Goal: Task Accomplishment & Management: Use online tool/utility

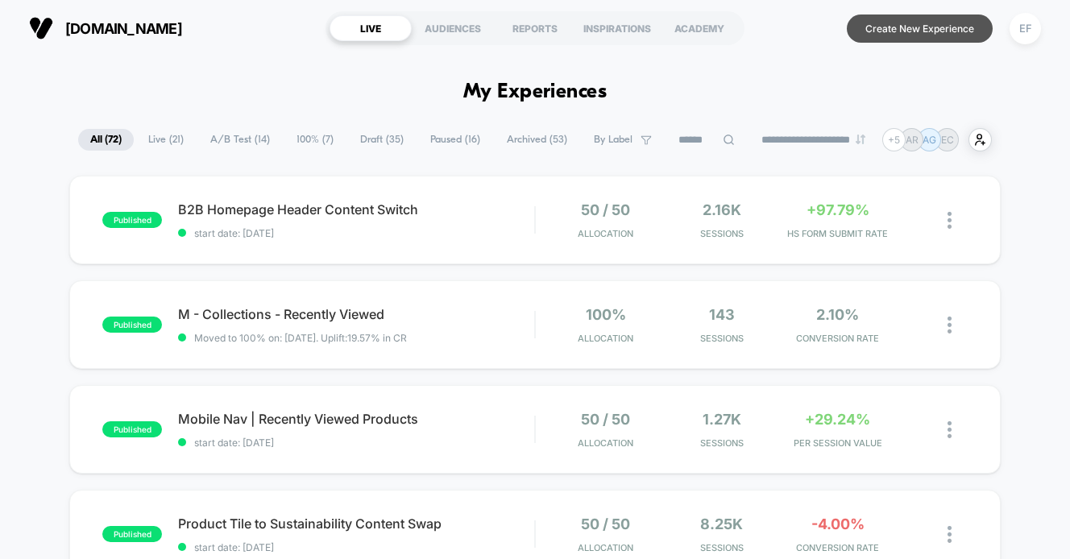
click at [935, 27] on button "Create New Experience" at bounding box center [920, 29] width 146 height 28
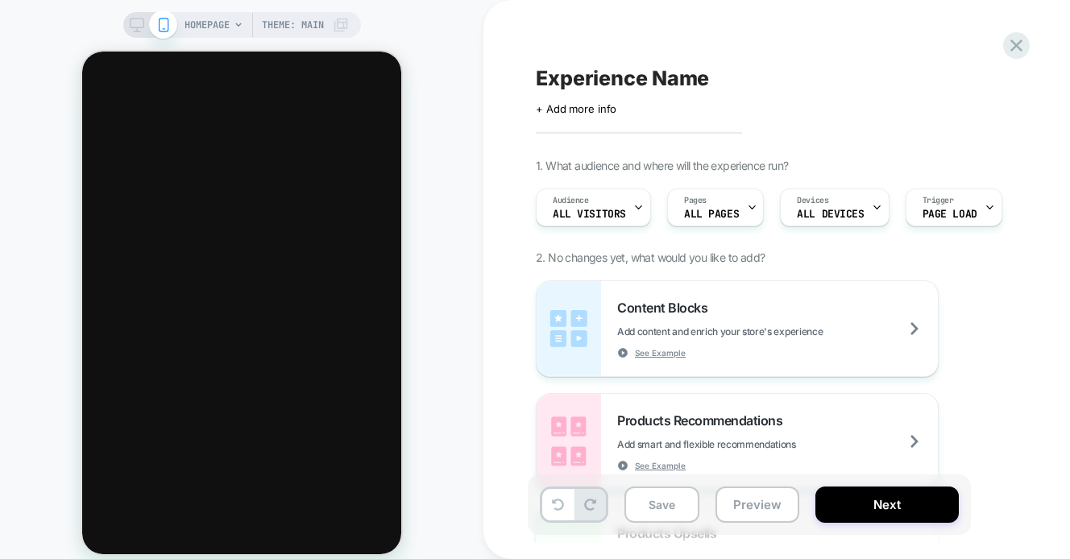
click at [670, 74] on span "Experience Name" at bounding box center [622, 78] width 173 height 24
click at [545, 83] on textarea at bounding box center [547, 78] width 23 height 24
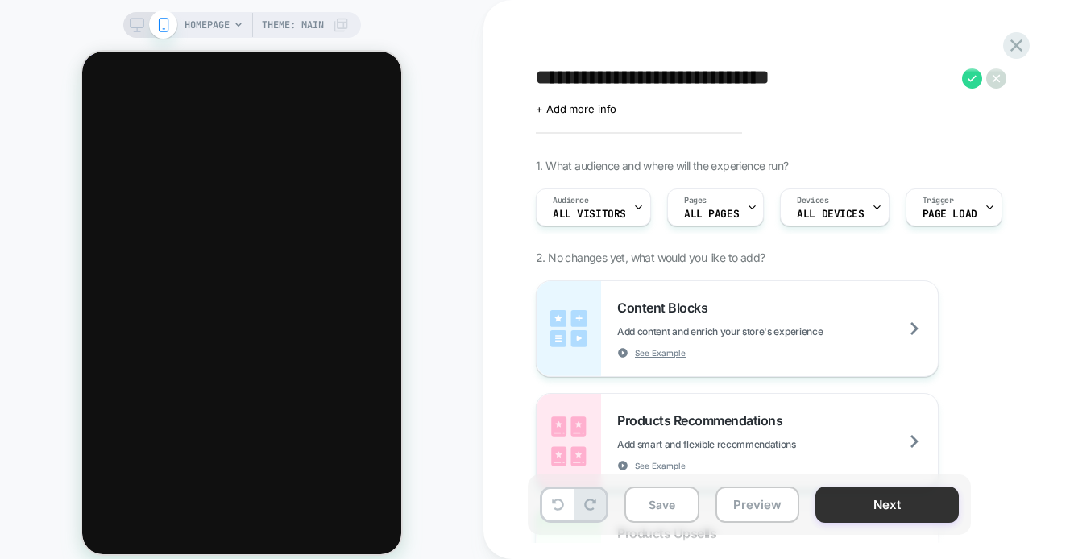
type textarea "**********"
click at [840, 501] on button "Next" at bounding box center [887, 505] width 143 height 36
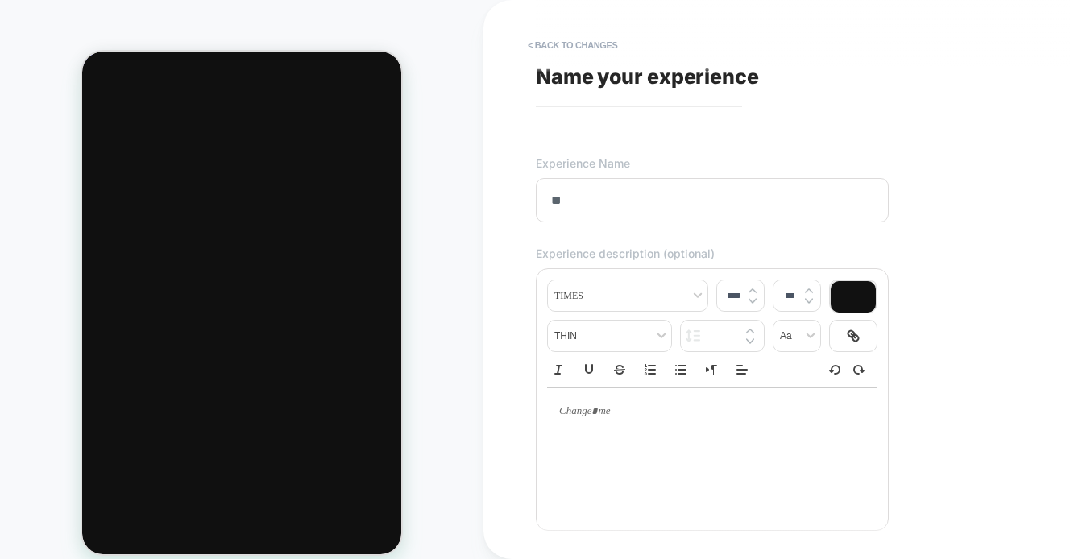
type input "*"
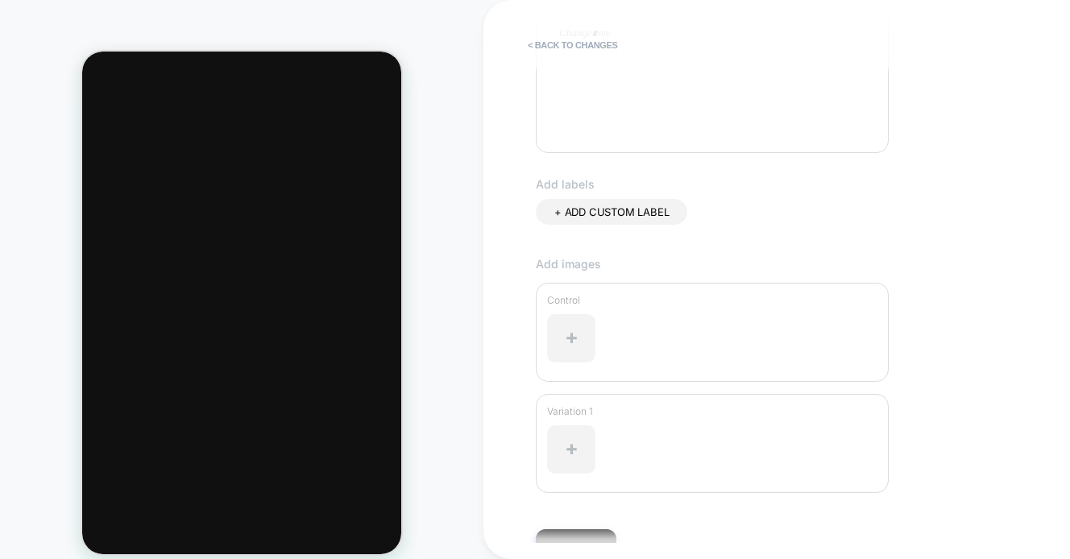
scroll to position [467, 0]
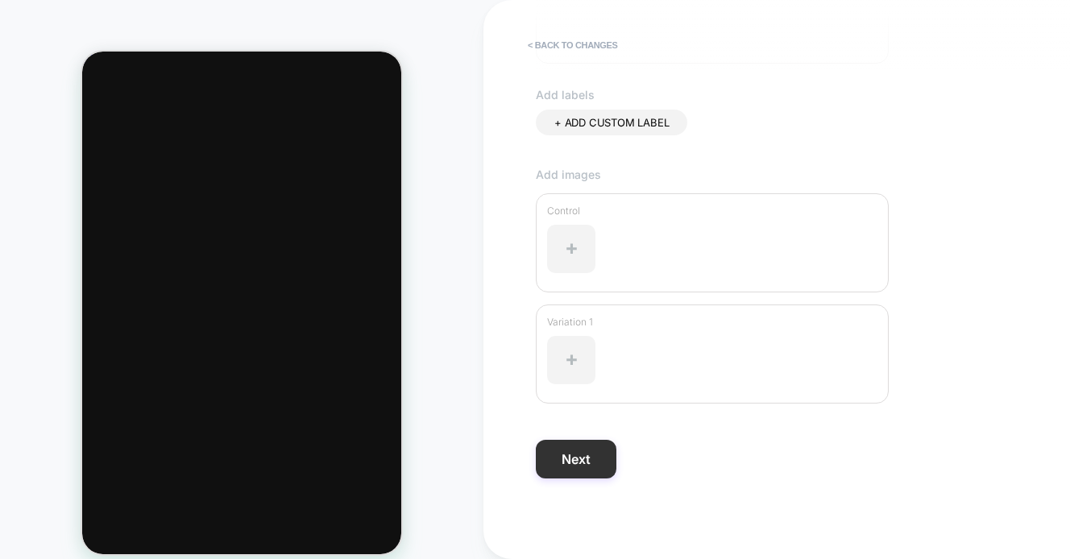
type input "**********"
click at [587, 453] on button "Next" at bounding box center [576, 459] width 81 height 39
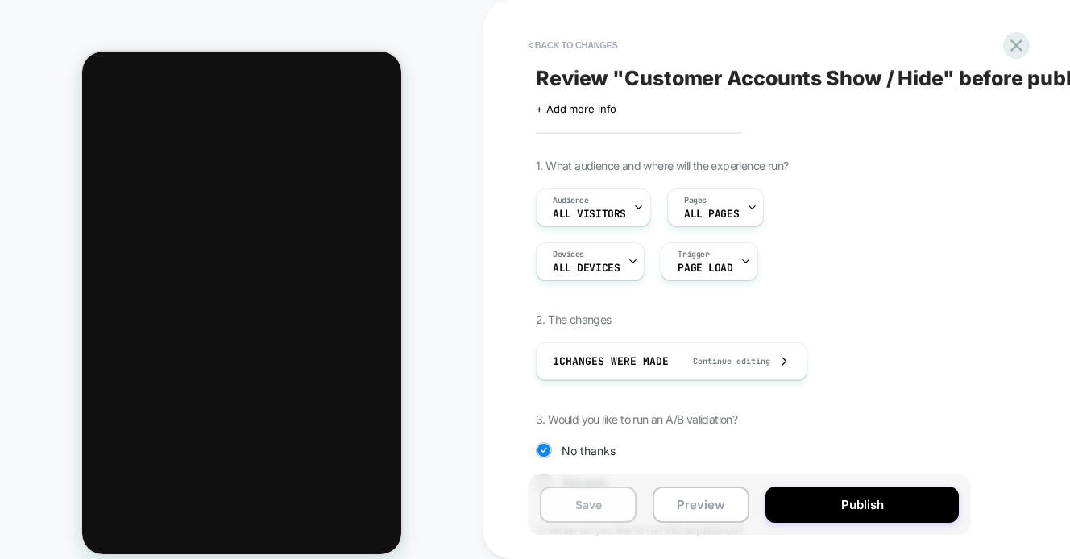
click at [585, 496] on button "Save" at bounding box center [588, 505] width 97 height 36
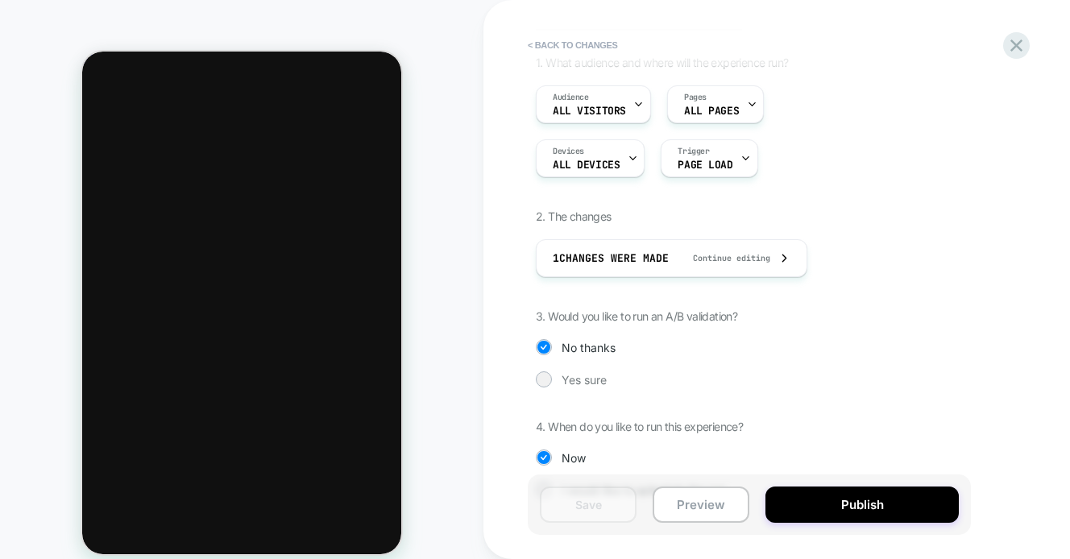
scroll to position [146, 0]
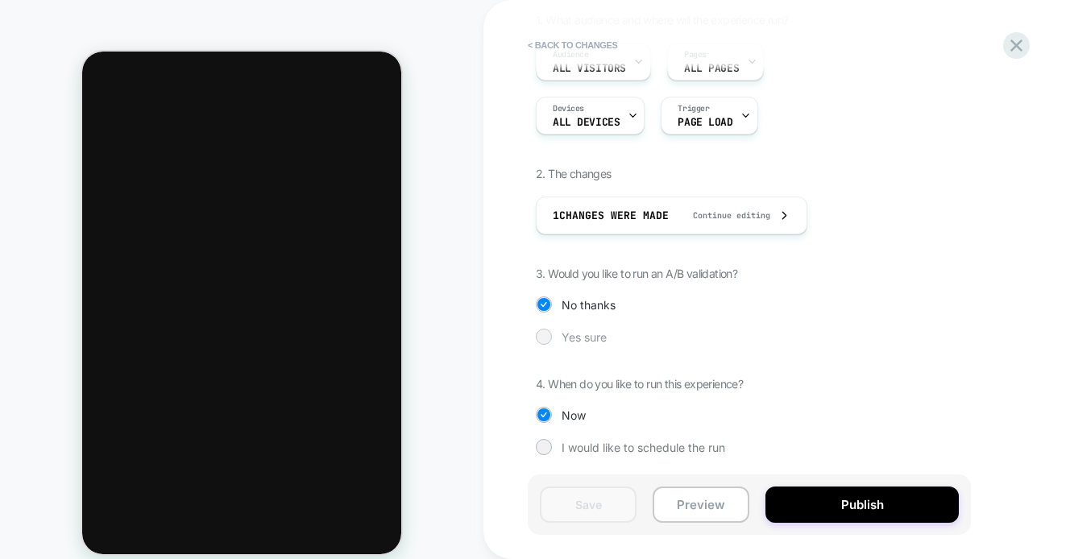
click at [544, 333] on div at bounding box center [544, 336] width 12 height 12
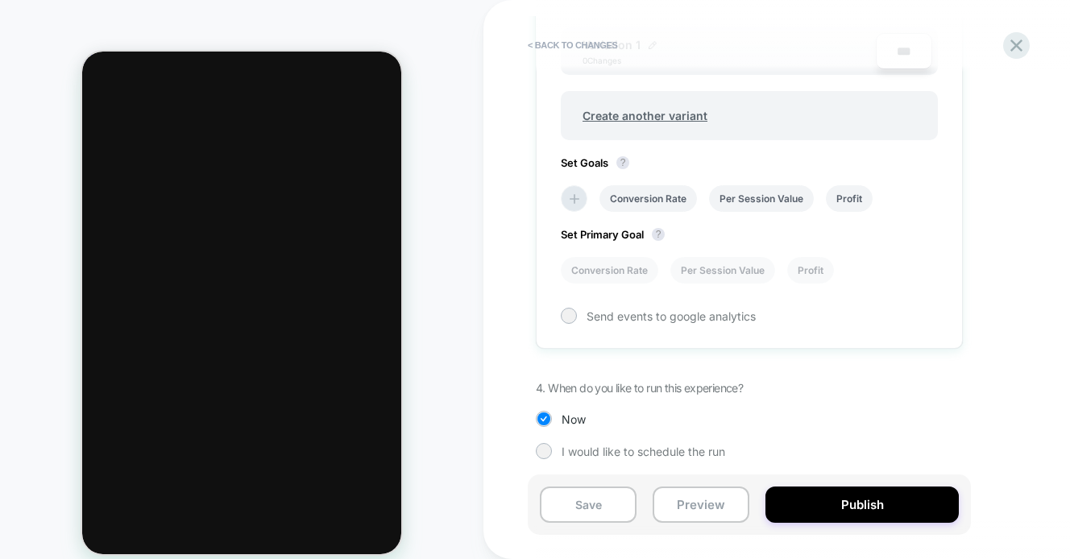
scroll to position [602, 0]
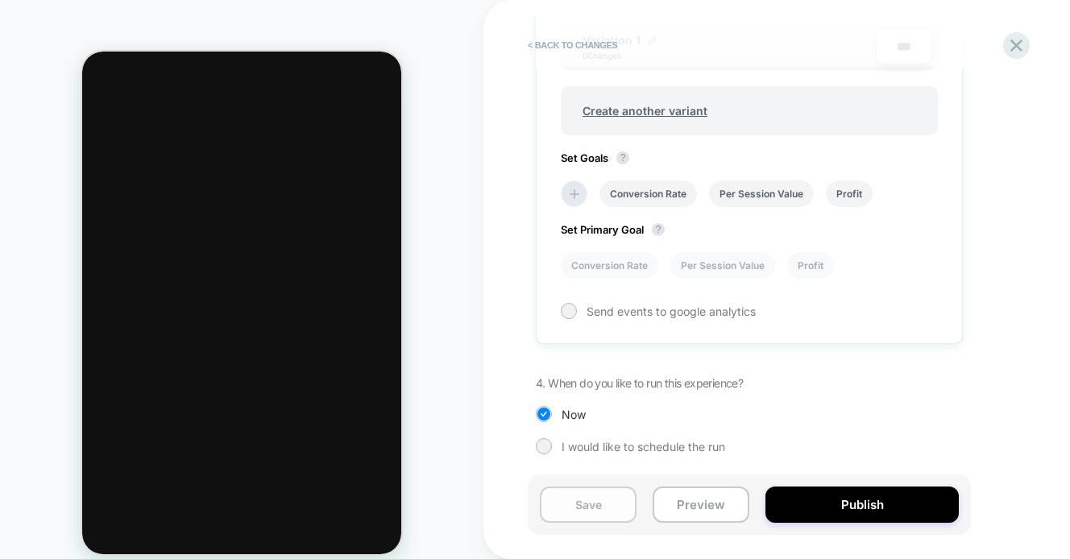
click at [575, 496] on button "Save" at bounding box center [588, 505] width 97 height 36
click at [1012, 38] on icon at bounding box center [1017, 46] width 22 height 22
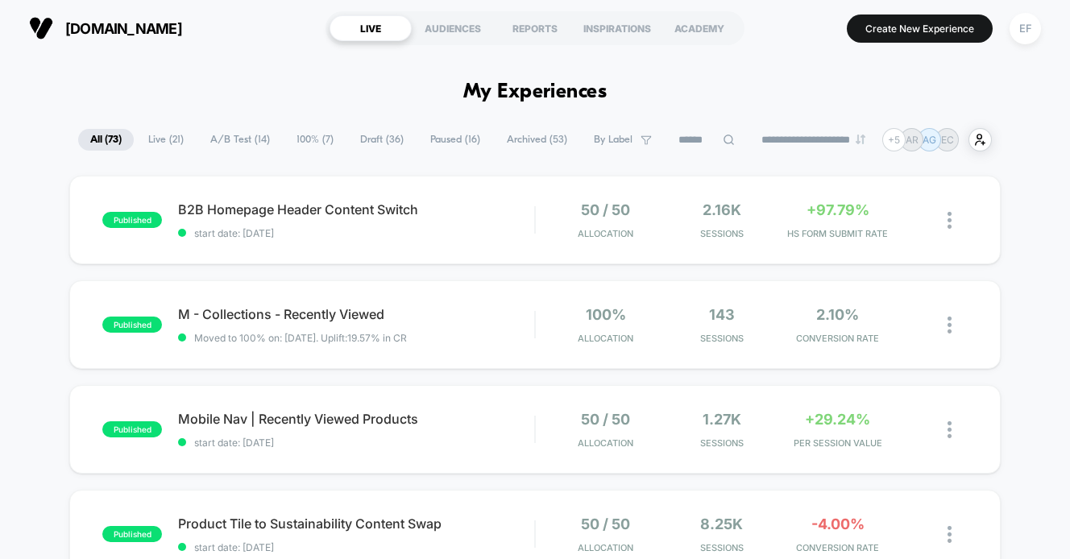
click at [372, 142] on span "Draft ( 36 )" at bounding box center [382, 140] width 68 height 22
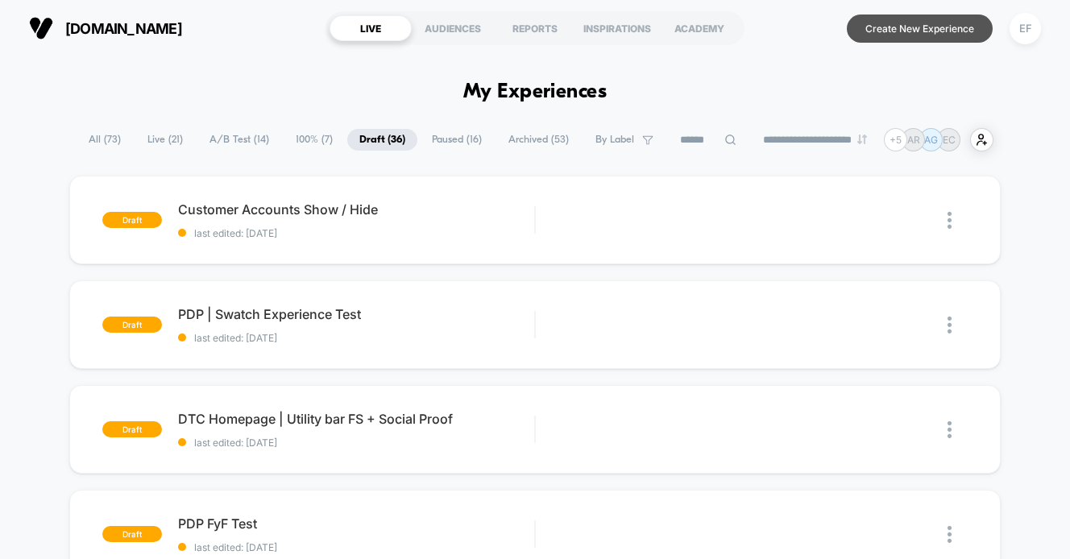
click at [920, 21] on button "Create New Experience" at bounding box center [920, 29] width 146 height 28
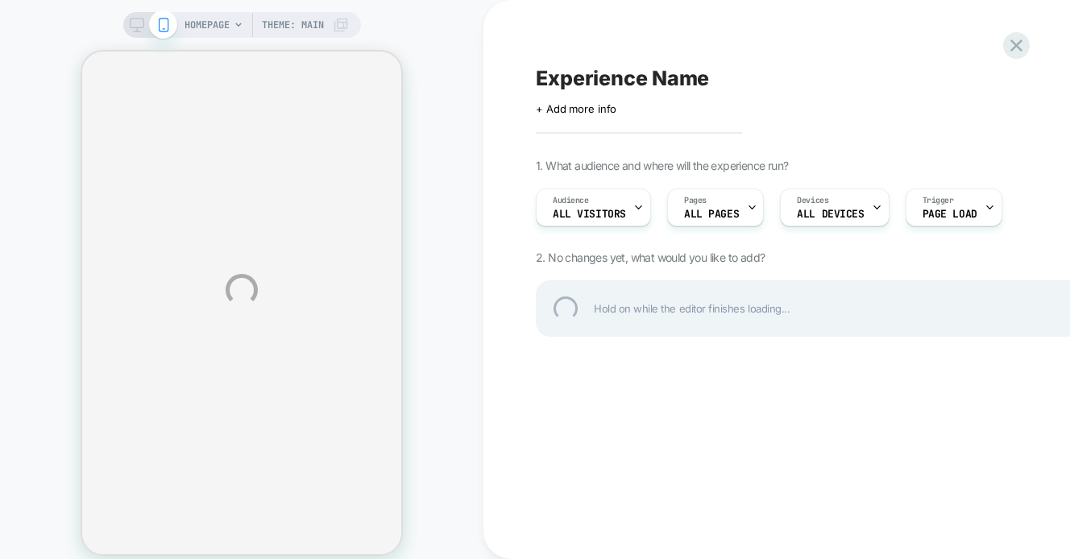
click at [598, 73] on div "Experience Name" at bounding box center [830, 78] width 588 height 24
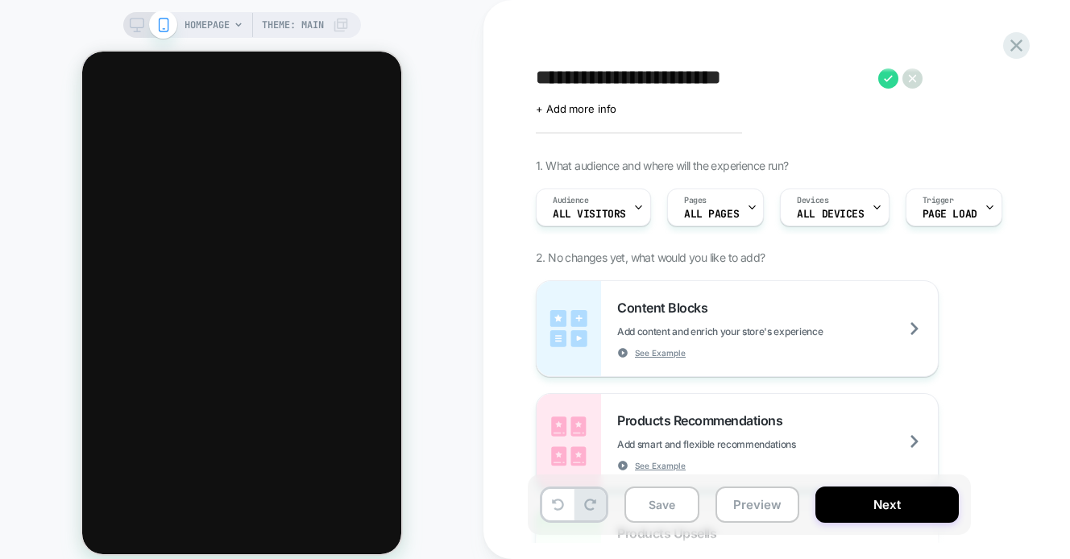
type textarea "**********"
click at [131, 24] on icon at bounding box center [137, 25] width 15 height 15
click at [131, 27] on div "HOMEPAGE Theme: MAIN" at bounding box center [242, 290] width 484 height 548
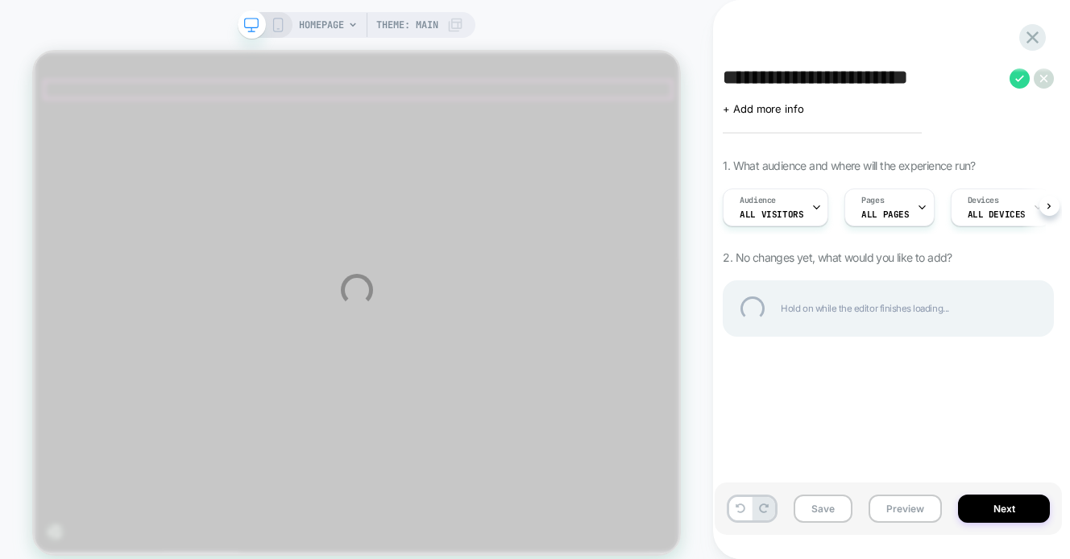
click at [334, 27] on div "**********" at bounding box center [535, 290] width 1070 height 580
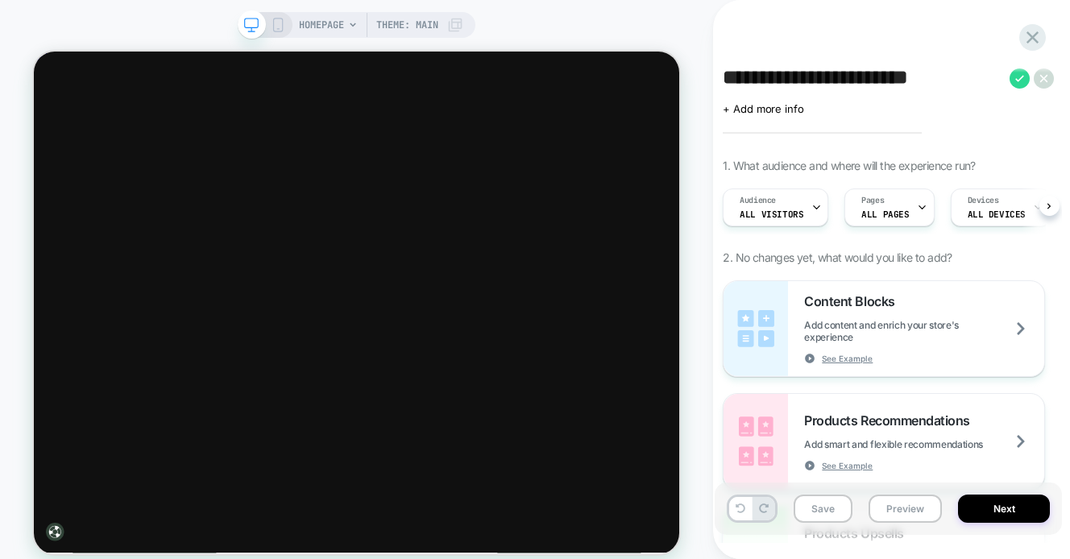
scroll to position [0, 1]
click at [336, 26] on span "HOMEPAGE" at bounding box center [321, 25] width 45 height 26
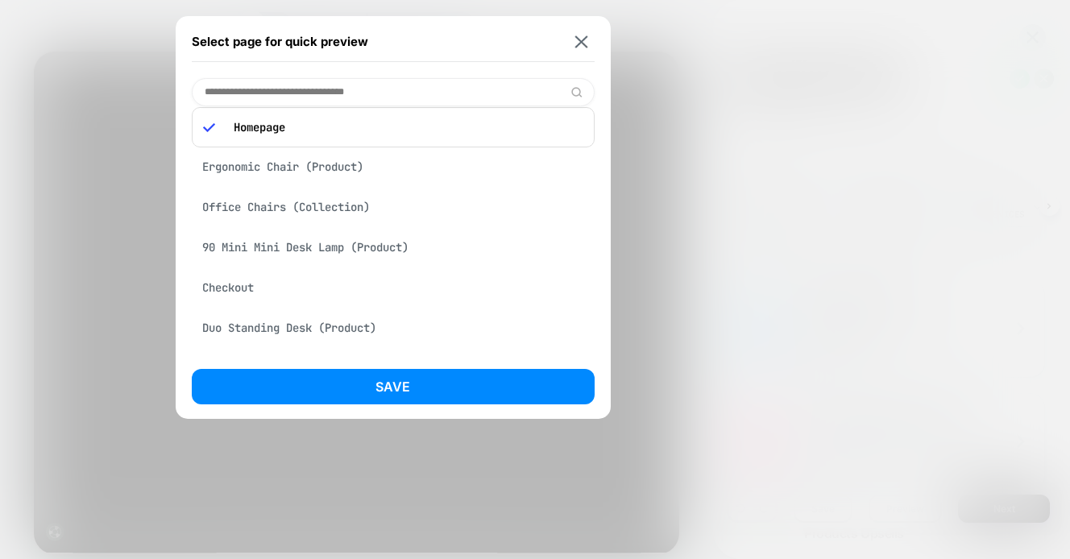
scroll to position [0, 0]
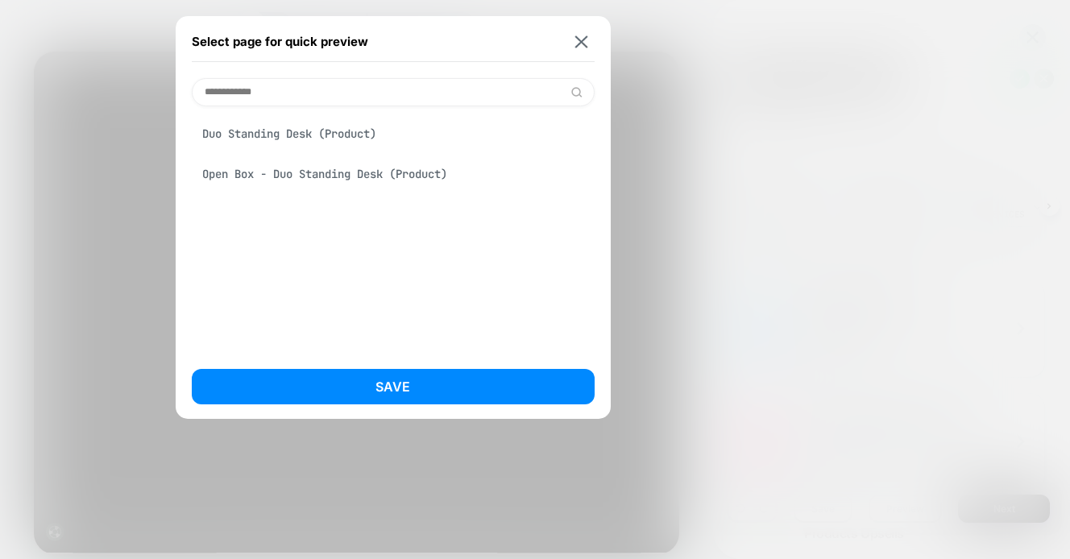
type input "**********"
click at [340, 129] on div "Duo Standing Desk (Product)" at bounding box center [393, 133] width 403 height 31
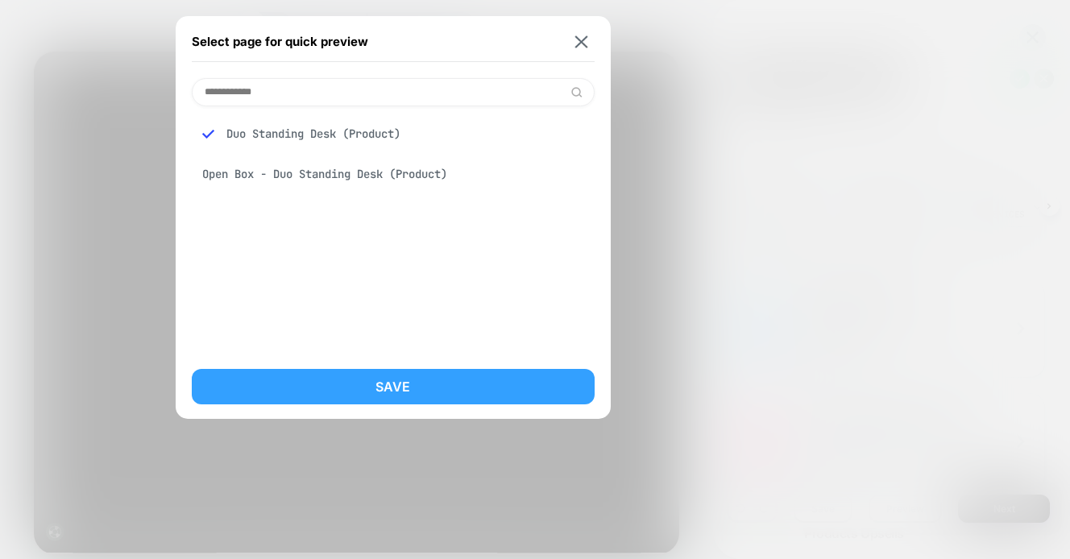
click at [304, 382] on button "Save" at bounding box center [393, 386] width 403 height 35
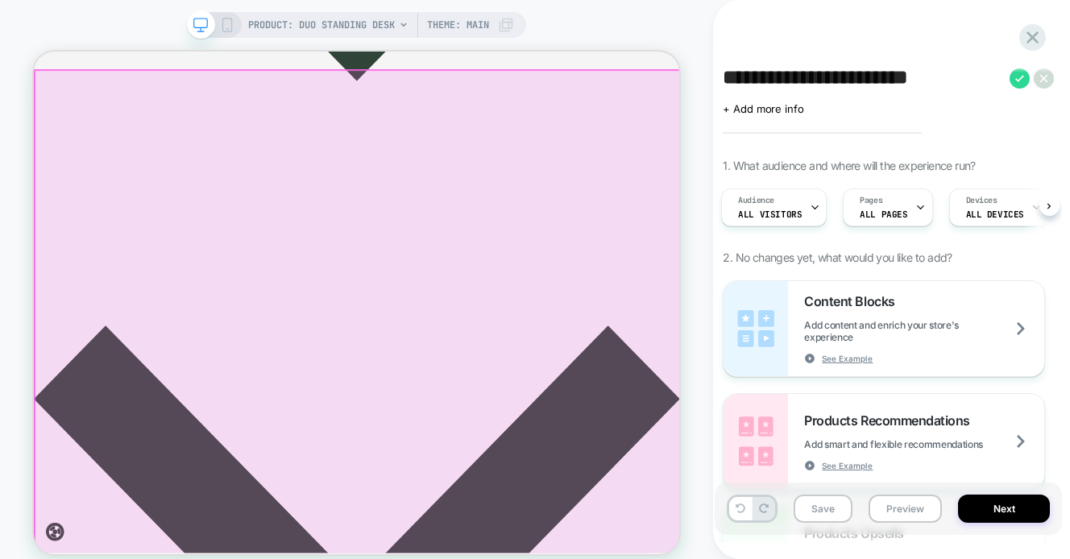
scroll to position [2937, 0]
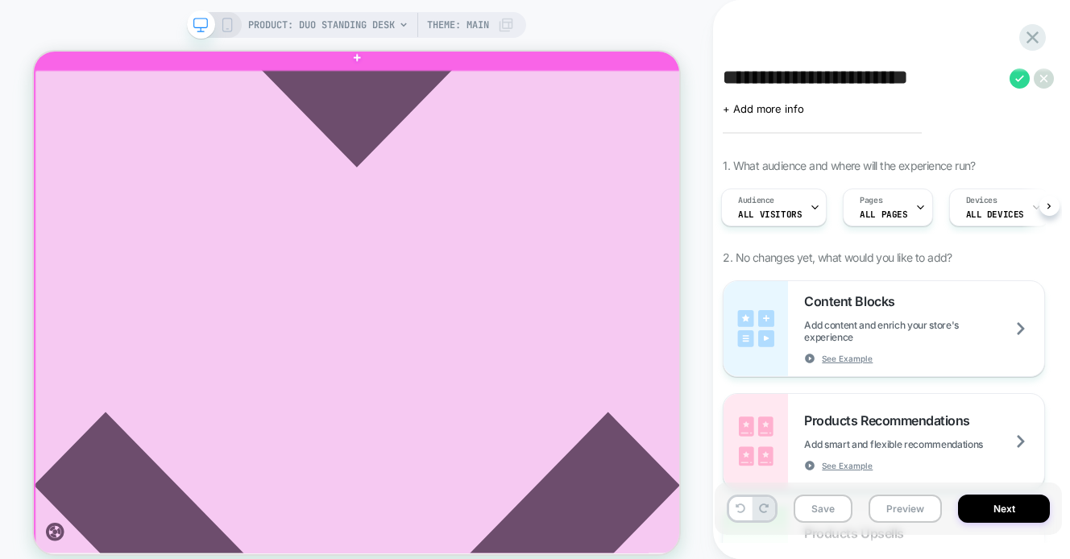
click at [837, 329] on div at bounding box center [466, 502] width 862 height 850
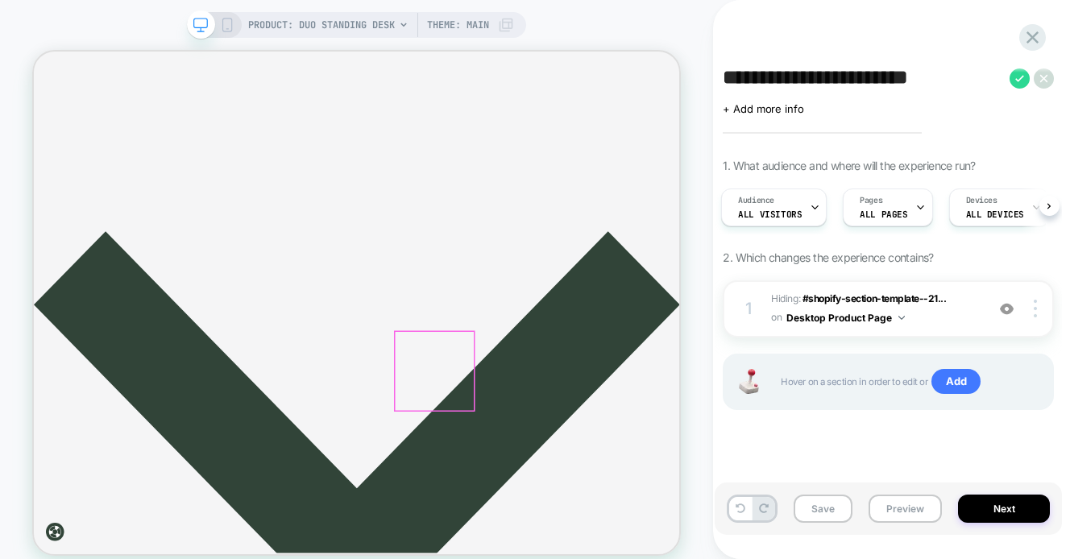
scroll to position [584, 0]
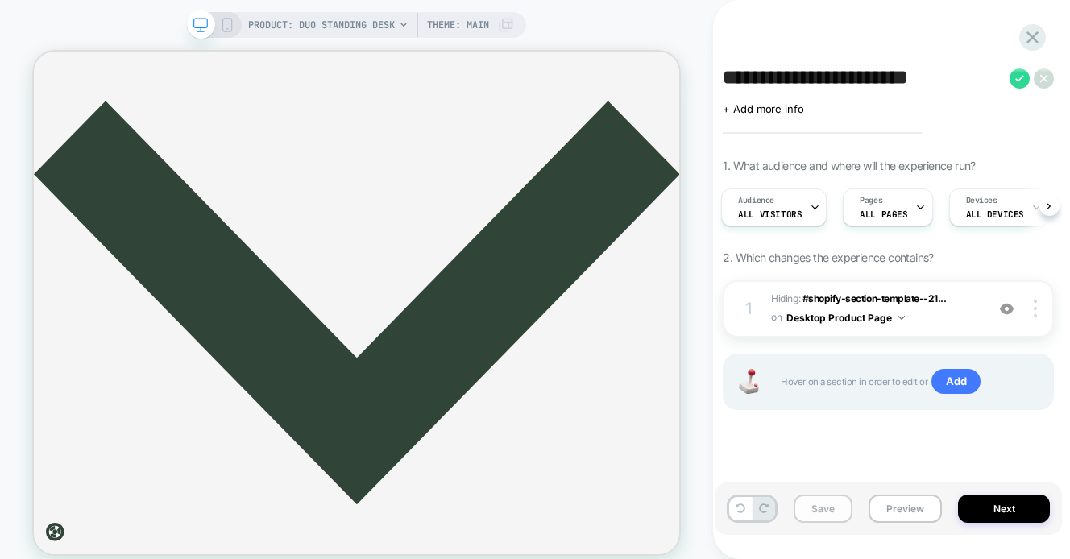
click at [815, 508] on button "Save" at bounding box center [823, 509] width 59 height 28
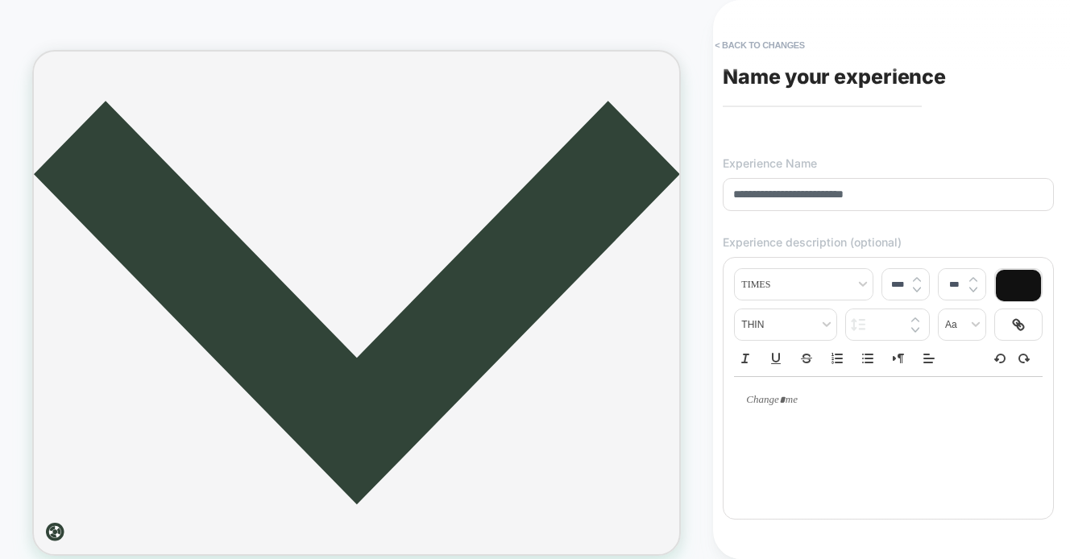
scroll to position [447, 0]
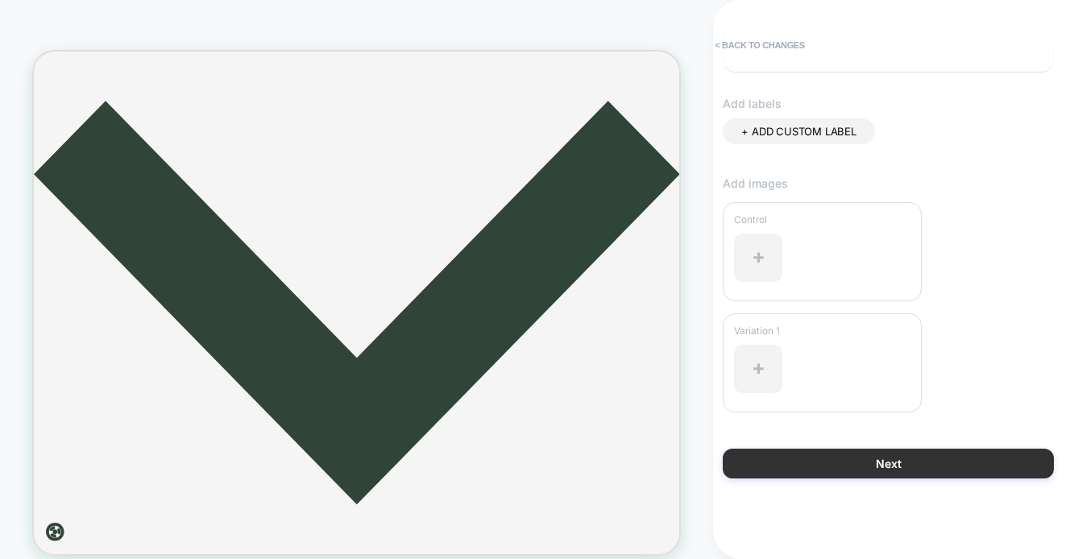
type input "**********"
click at [800, 455] on button "Next" at bounding box center [888, 464] width 331 height 30
click at [796, 471] on button "Next" at bounding box center [888, 464] width 331 height 30
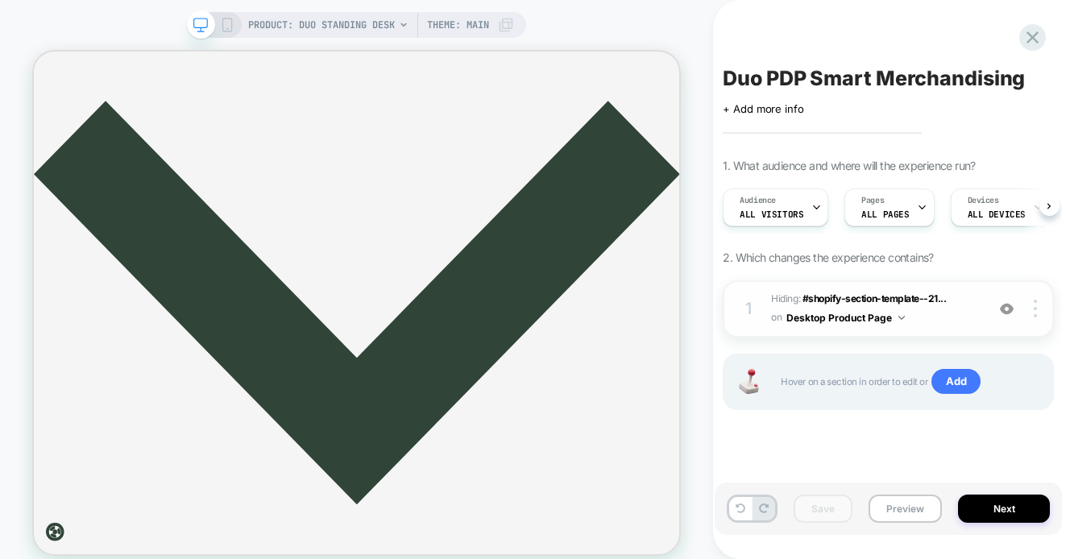
scroll to position [0, 1]
click at [1024, 41] on icon at bounding box center [1033, 38] width 22 height 22
